Goal: Book appointment/travel/reservation

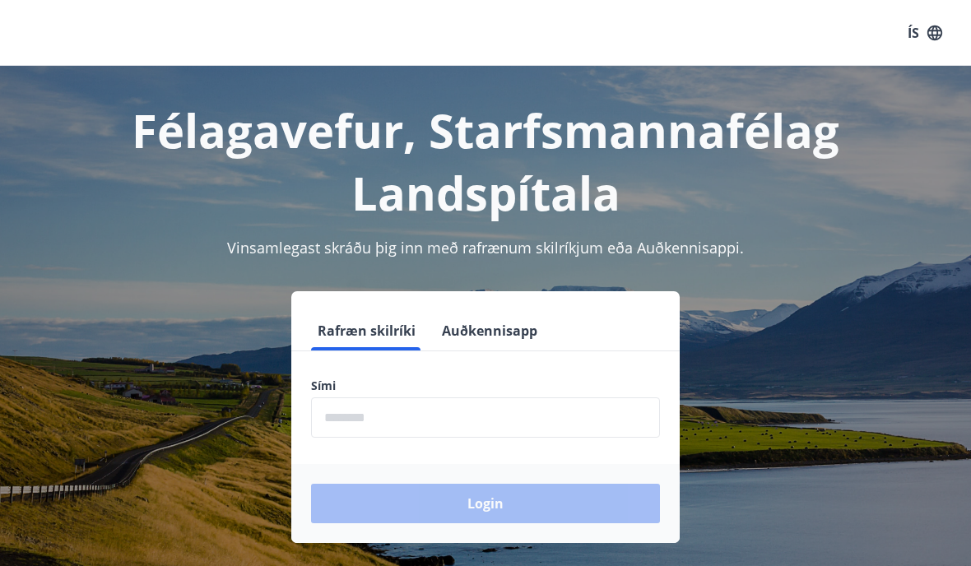
click at [398, 407] on input "phone" at bounding box center [485, 417] width 349 height 40
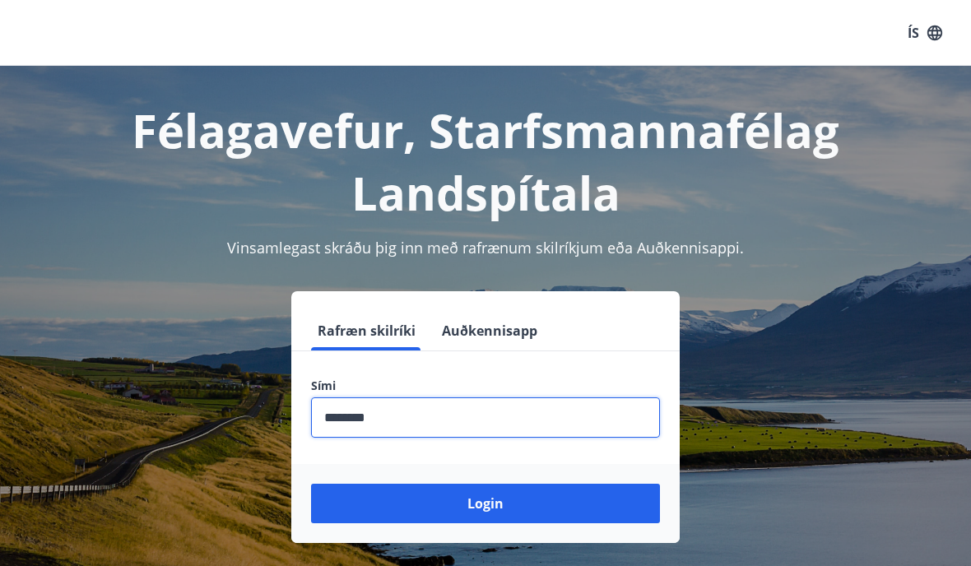
type input "********"
click at [485, 503] on button "Login" at bounding box center [485, 503] width 349 height 39
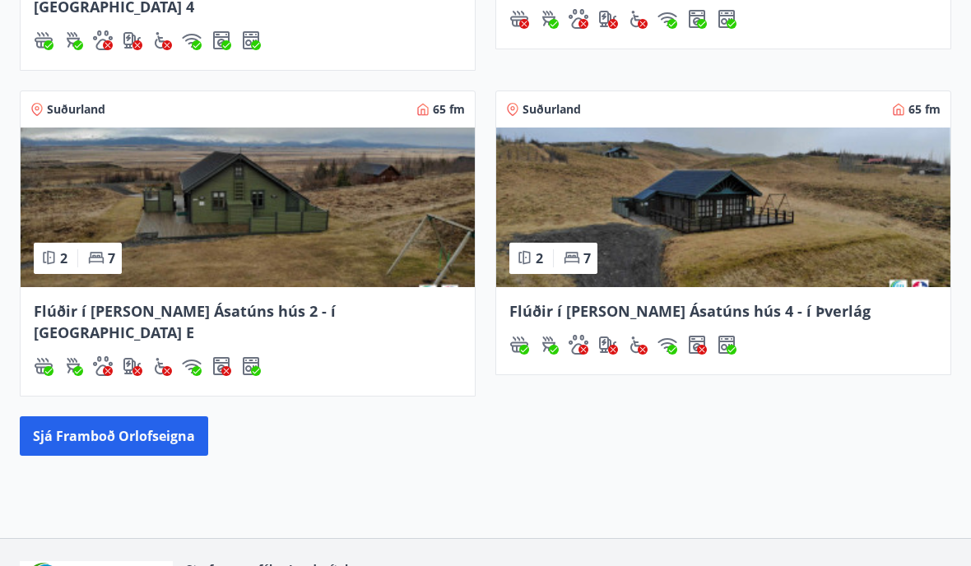
scroll to position [928, 0]
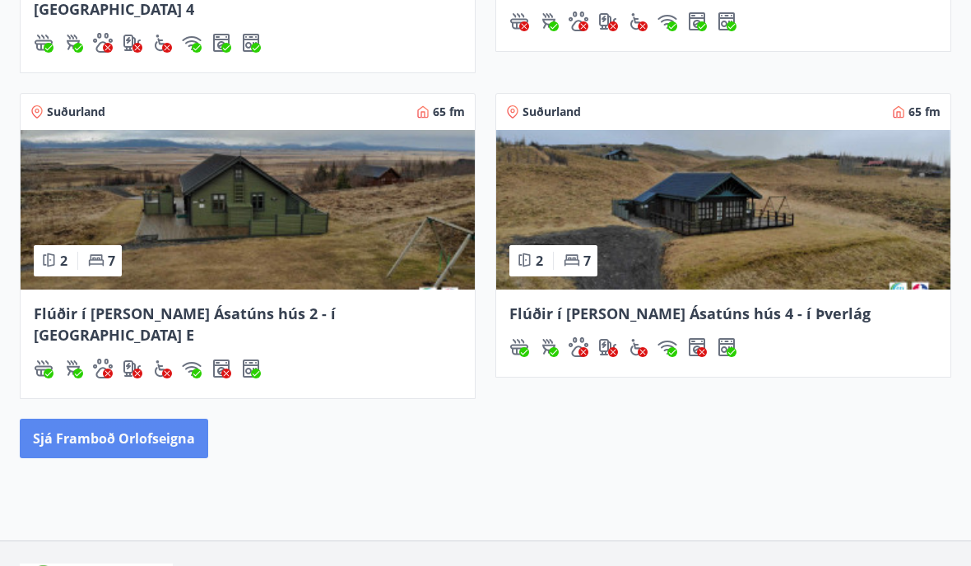
click at [114, 419] on button "Sjá framboð orlofseigna" at bounding box center [114, 438] width 188 height 39
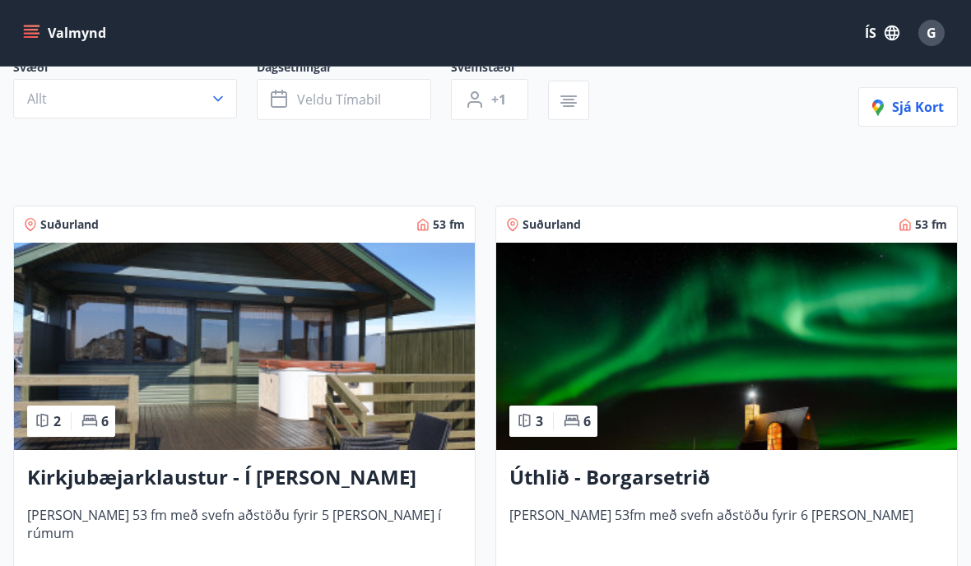
scroll to position [164, 0]
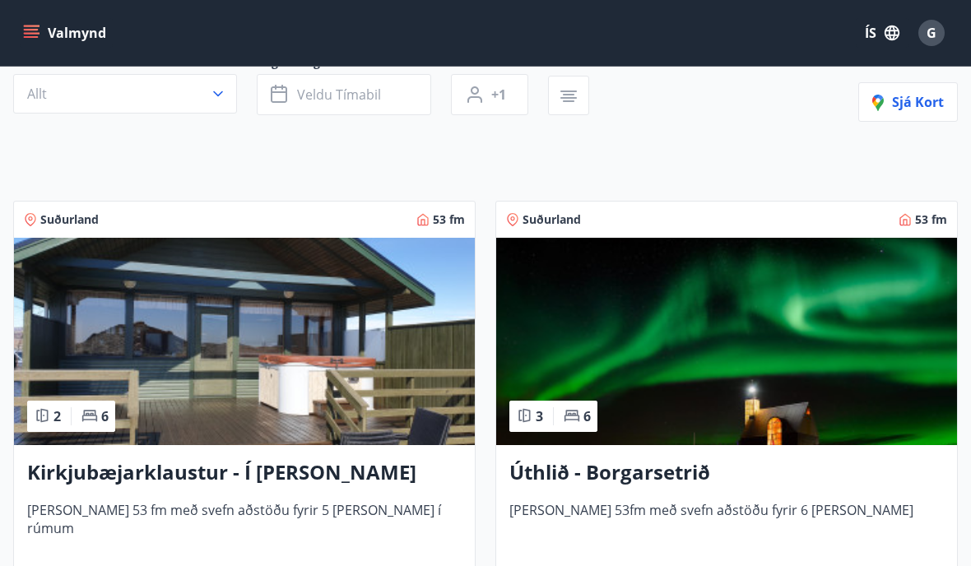
click at [646, 471] on h3 "Úthlið - Borgarsetrið" at bounding box center [726, 473] width 434 height 30
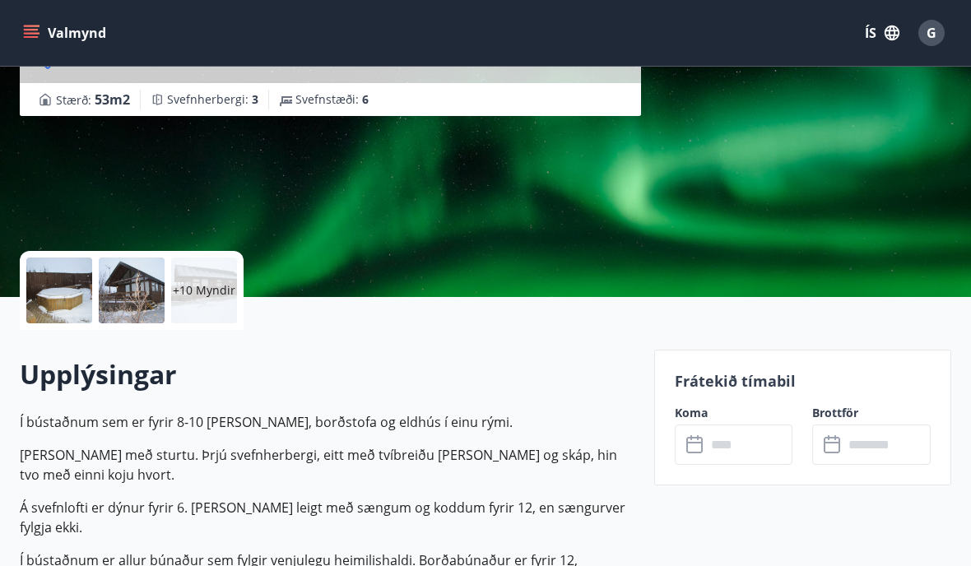
scroll to position [211, 0]
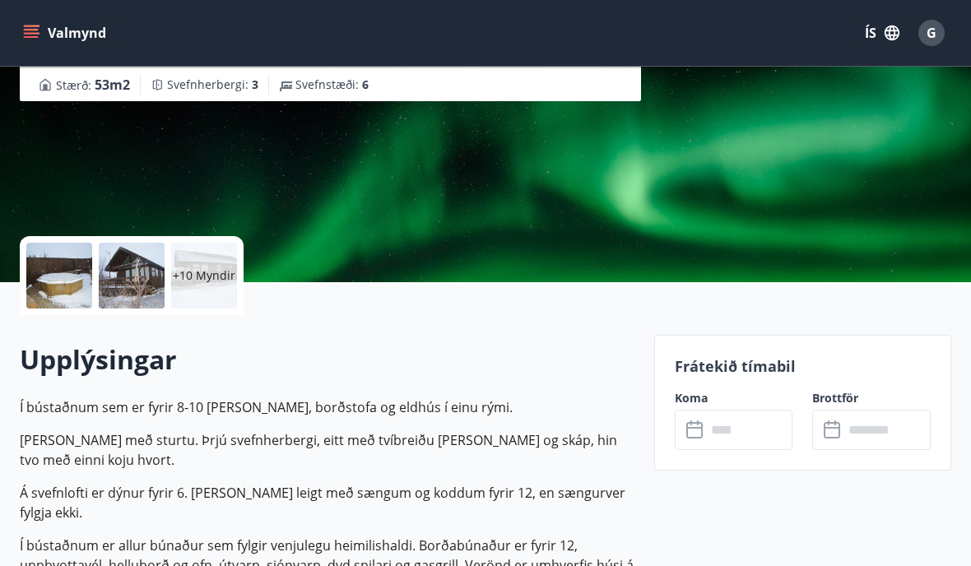
click at [739, 428] on input "text" at bounding box center [749, 430] width 87 height 40
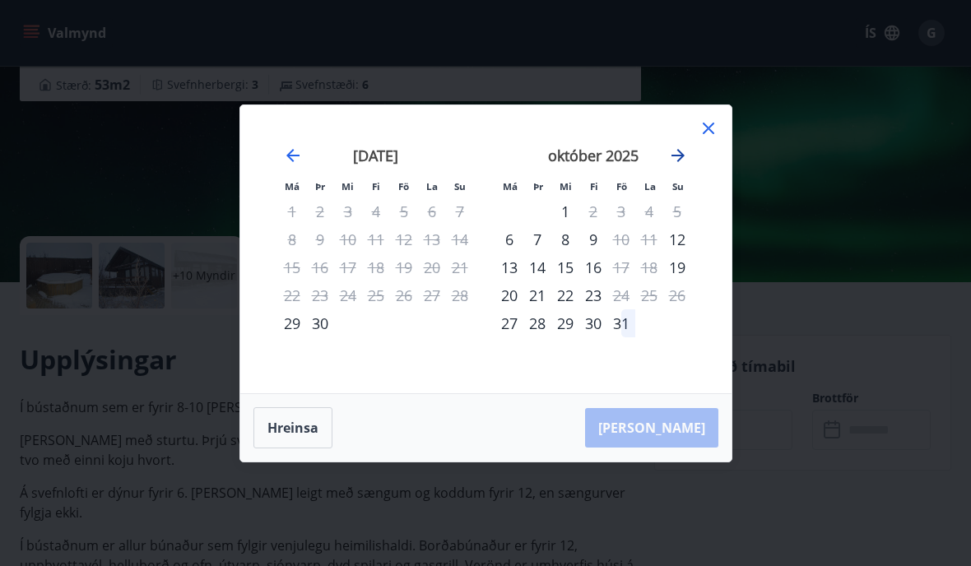
click at [669, 165] on icon "Move forward to switch to the next month." at bounding box center [678, 156] width 20 height 20
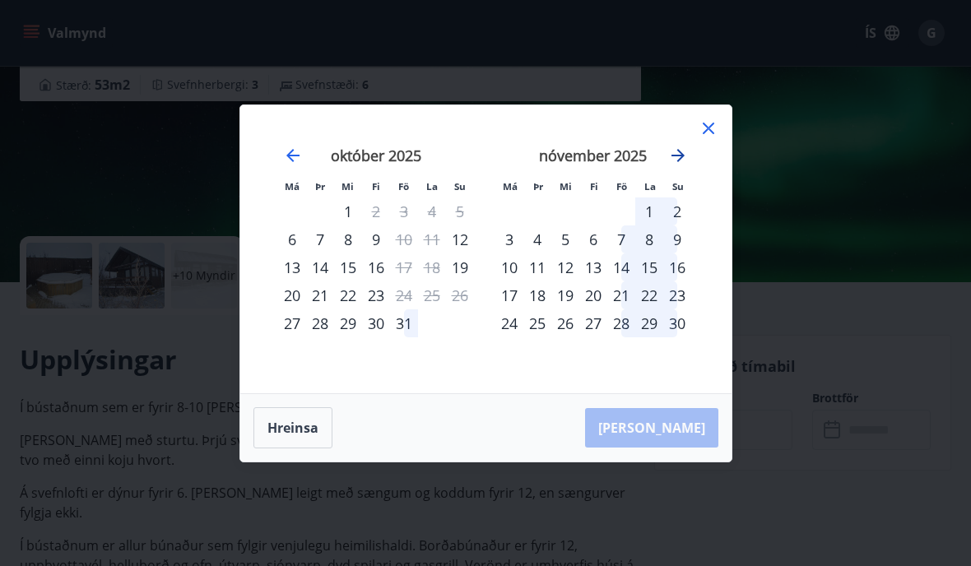
click at [670, 165] on icon "Move forward to switch to the next month." at bounding box center [678, 156] width 20 height 20
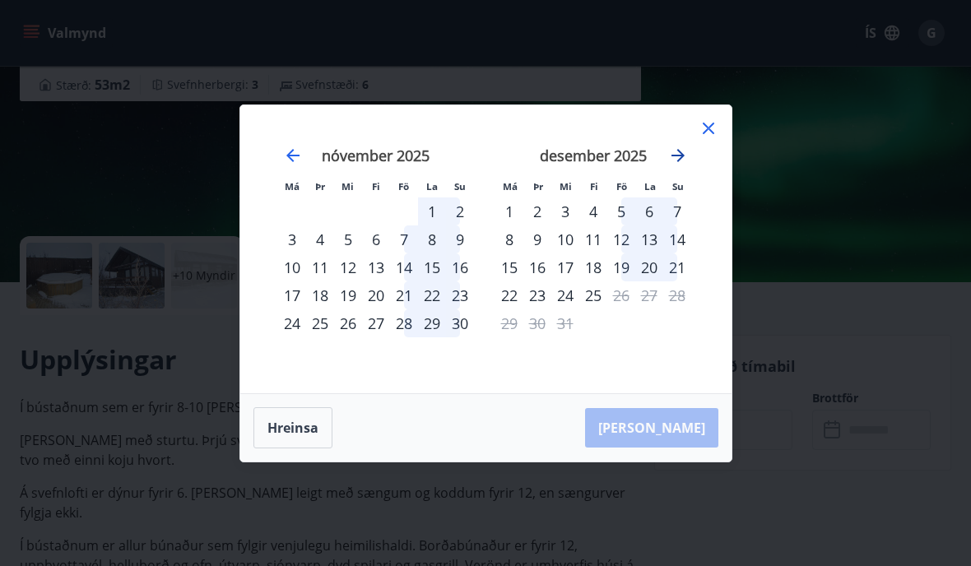
click at [671, 162] on icon "Move forward to switch to the next month." at bounding box center [677, 155] width 13 height 13
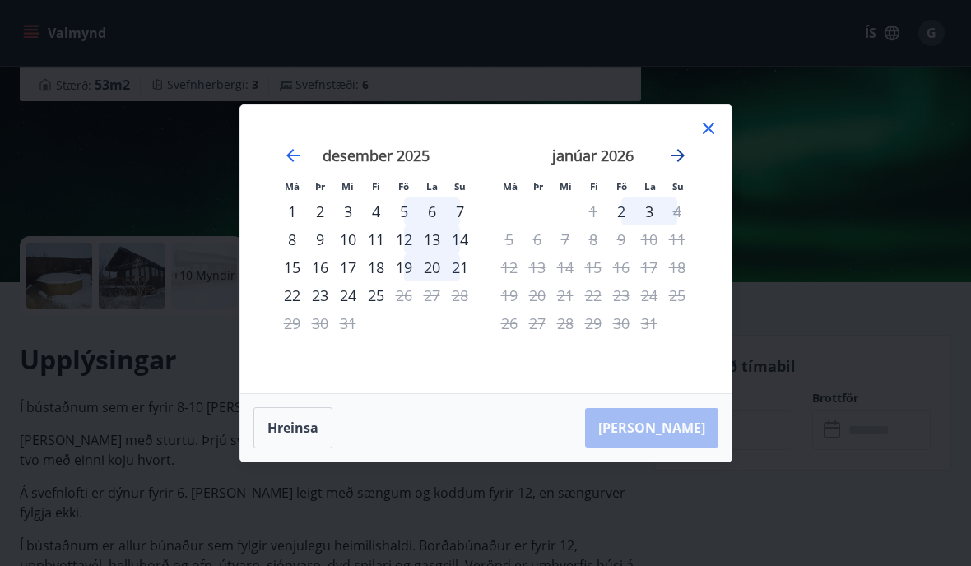
click at [669, 165] on icon "Move forward to switch to the next month." at bounding box center [678, 156] width 20 height 20
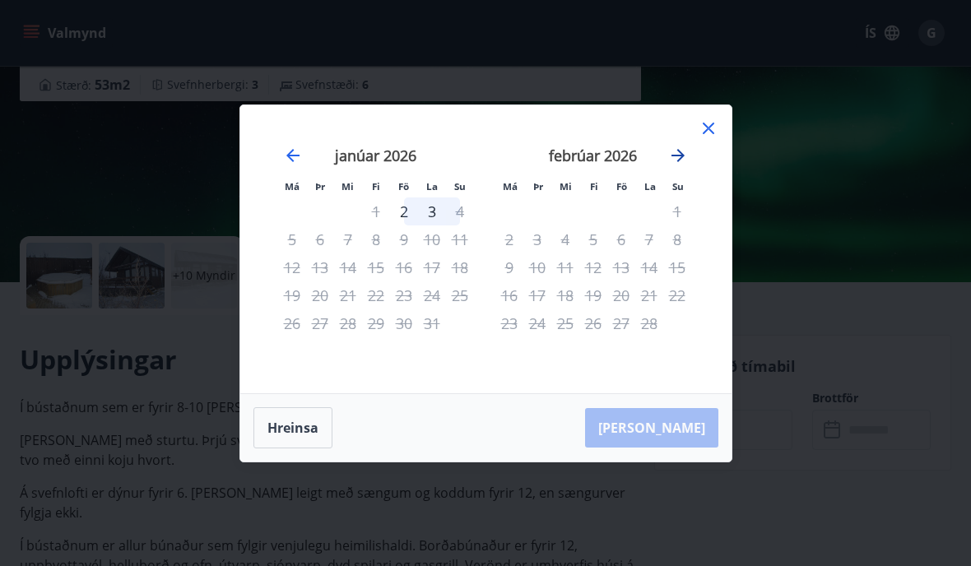
click at [668, 165] on icon "Move forward to switch to the next month." at bounding box center [678, 156] width 20 height 20
click at [275, 192] on div "[DATE] 1 2 3 4 5 6 7 8 9 10 11 12 13 14 15 16 17 18 19 20 21 22 23 24 25 26 27 …" at bounding box center [375, 260] width 217 height 270
click at [287, 165] on icon "Move backward to switch to the previous month." at bounding box center [293, 156] width 20 height 20
click at [294, 165] on icon "Move backward to switch to the previous month." at bounding box center [293, 156] width 20 height 20
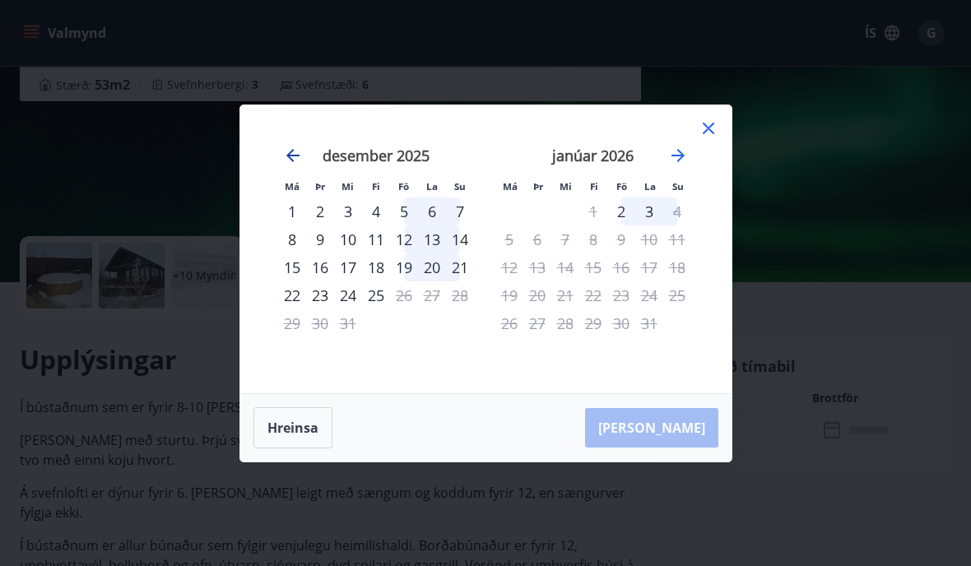
click at [300, 165] on icon "Move backward to switch to the previous month." at bounding box center [293, 156] width 20 height 20
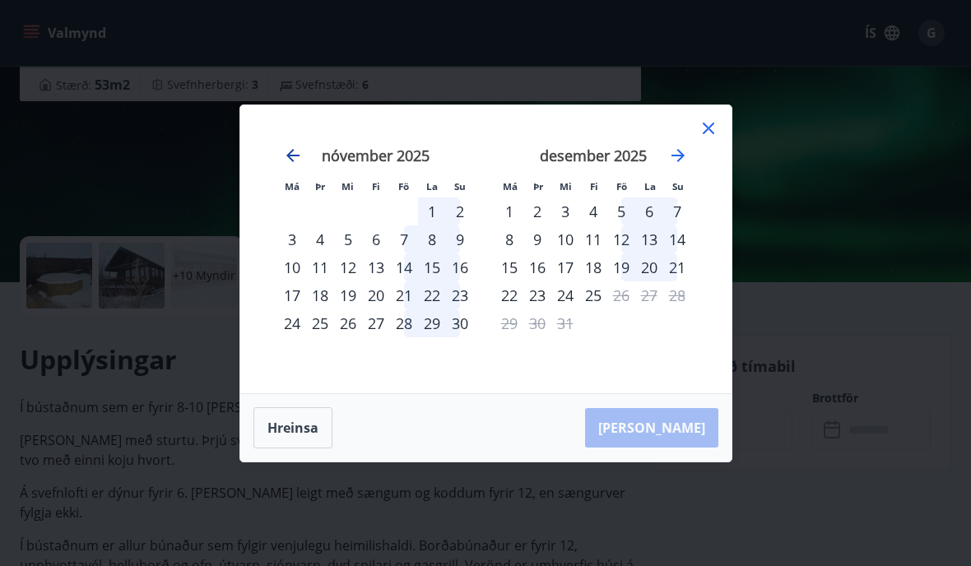
click at [294, 165] on icon "Move backward to switch to the previous month." at bounding box center [293, 156] width 20 height 20
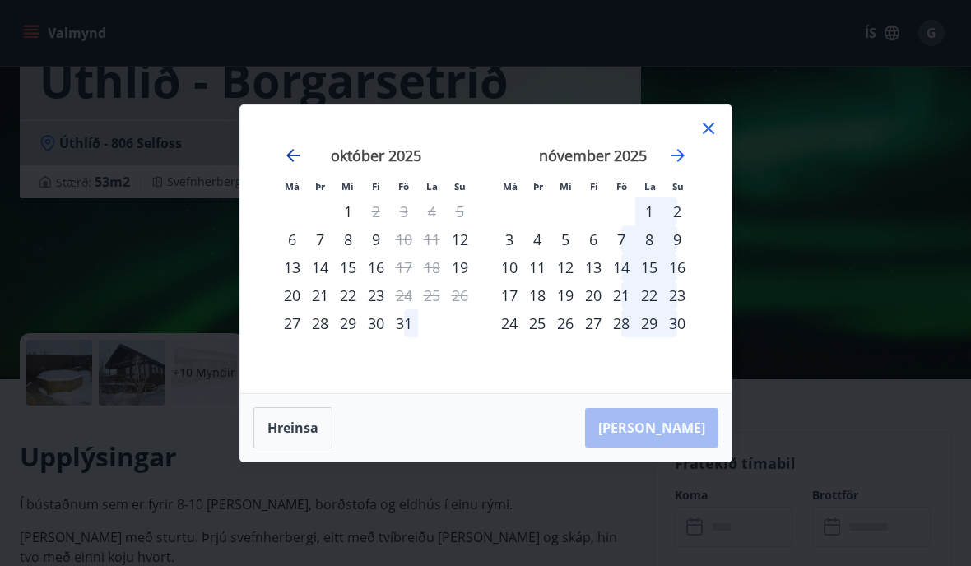
scroll to position [0, 0]
